Goal: Task Accomplishment & Management: Manage account settings

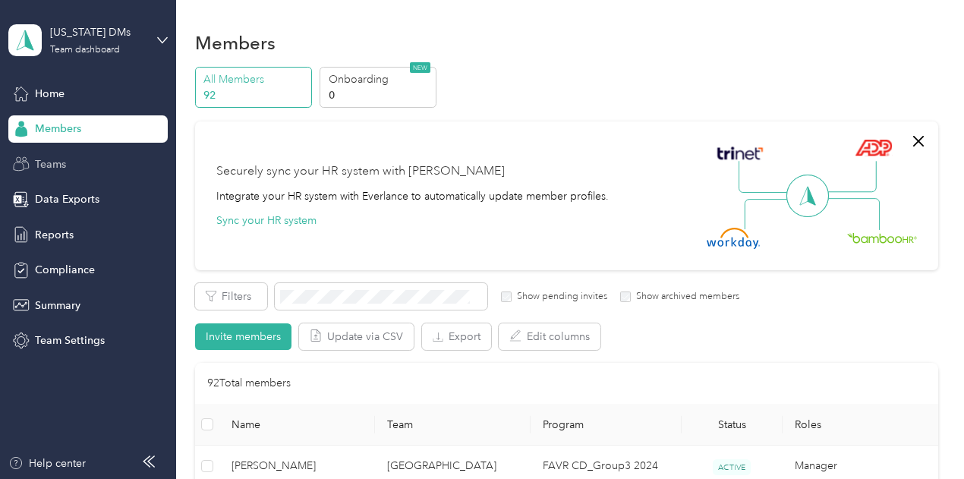
click at [56, 157] on span "Teams" at bounding box center [50, 164] width 31 height 16
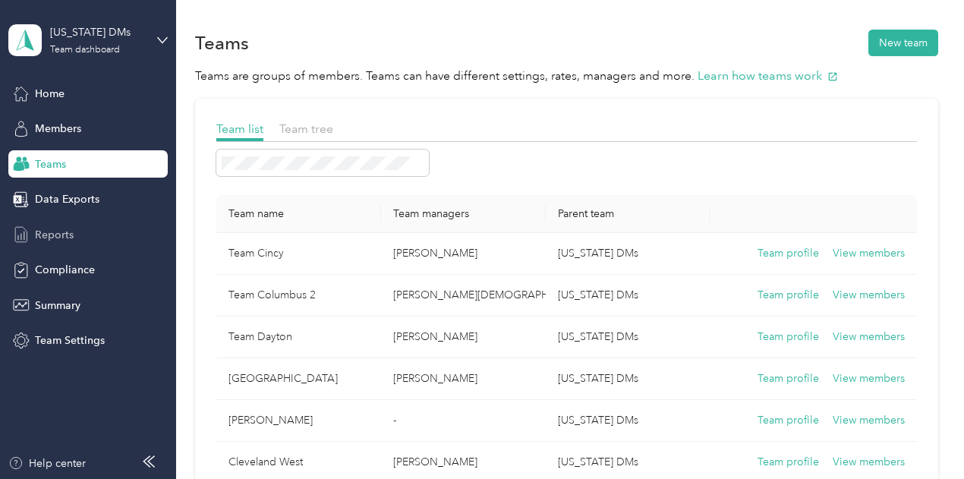
click at [71, 235] on span "Reports" at bounding box center [54, 235] width 39 height 16
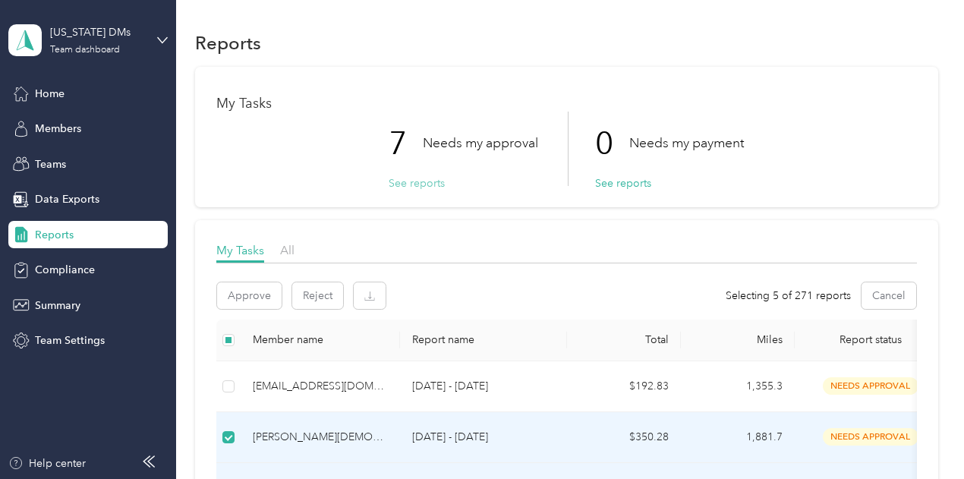
click at [393, 178] on button "See reports" at bounding box center [417, 183] width 56 height 16
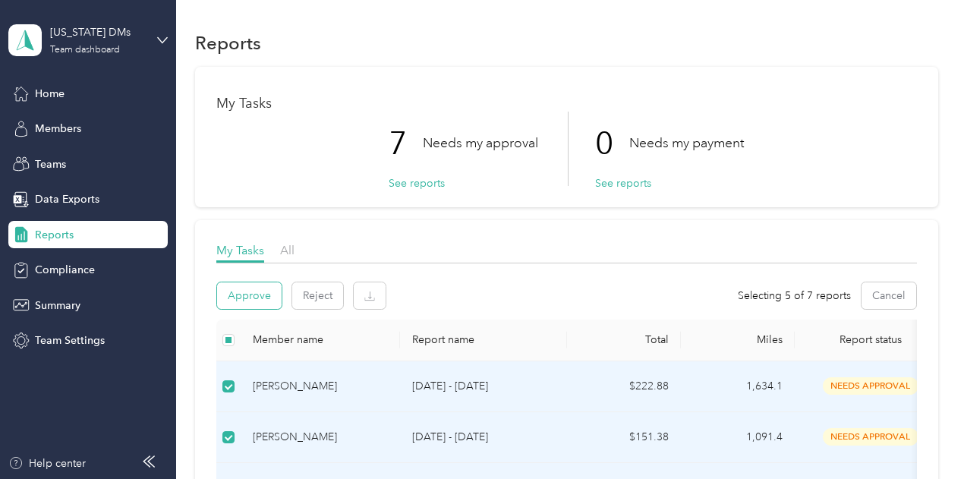
click at [258, 292] on button "Approve" at bounding box center [249, 295] width 65 height 27
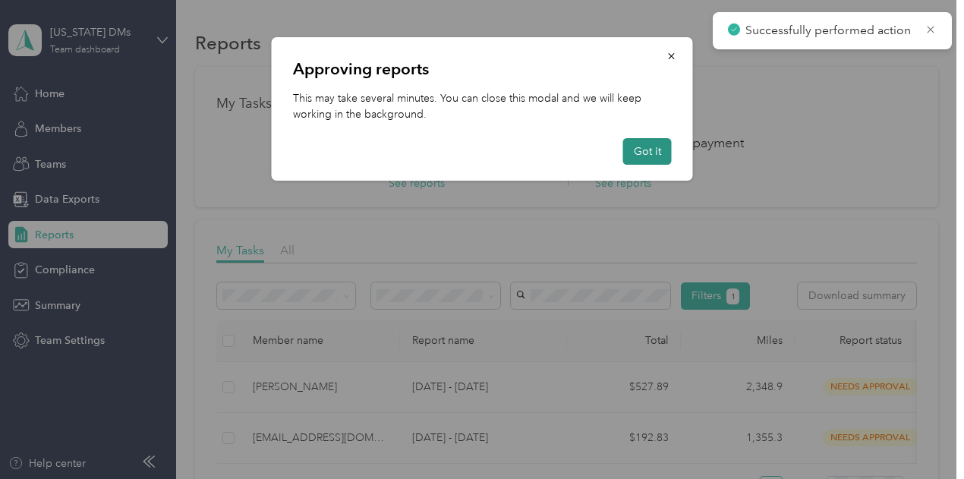
click at [648, 152] on button "Got it" at bounding box center [647, 151] width 49 height 27
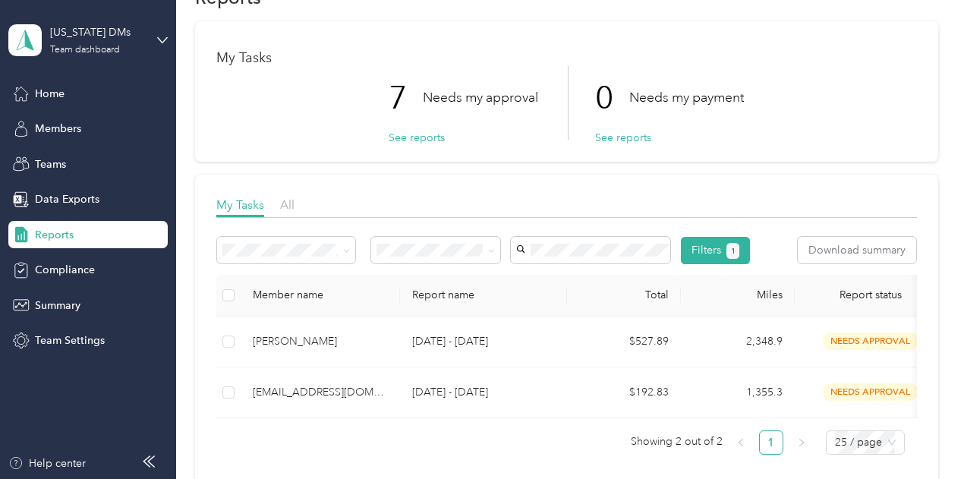
scroll to position [31, 0]
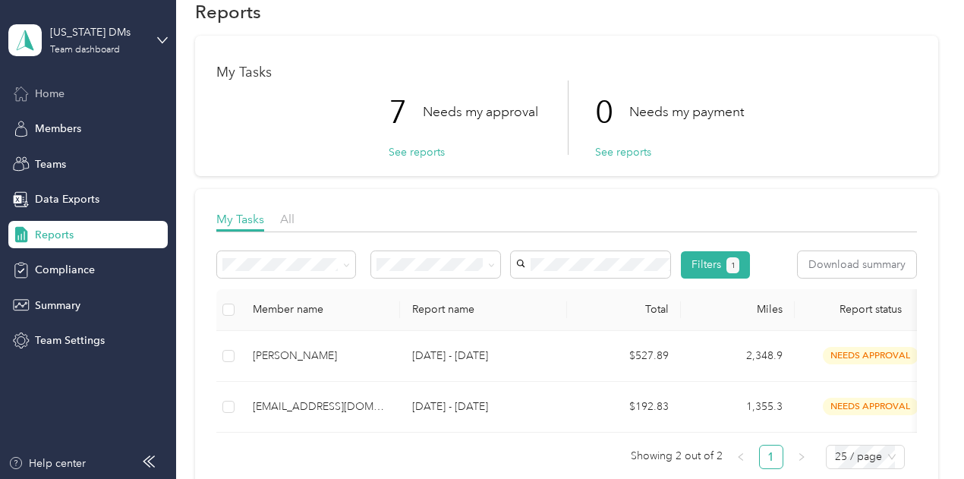
click at [77, 95] on div "Home" at bounding box center [87, 93] width 159 height 27
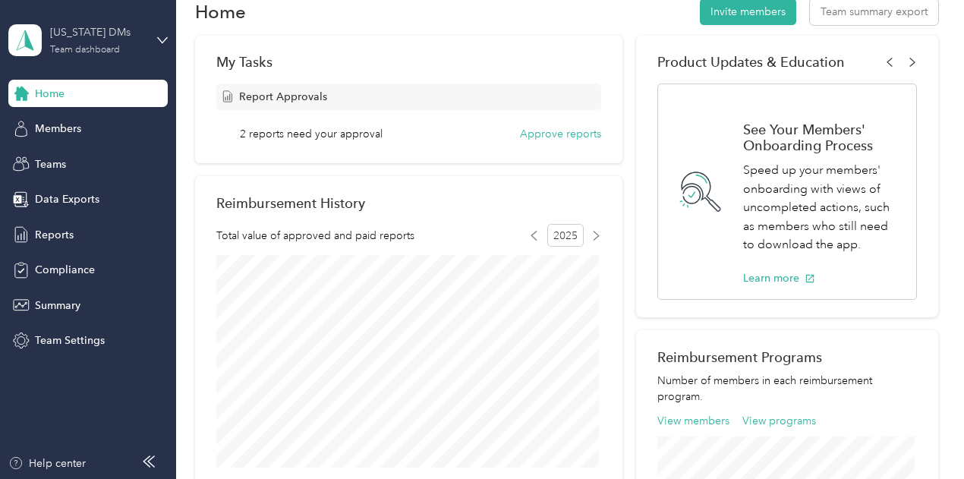
click at [64, 48] on div "Team dashboard" at bounding box center [85, 50] width 70 height 9
click at [87, 159] on div "Personal dashboard" at bounding box center [70, 159] width 96 height 16
